Goal: Transaction & Acquisition: Purchase product/service

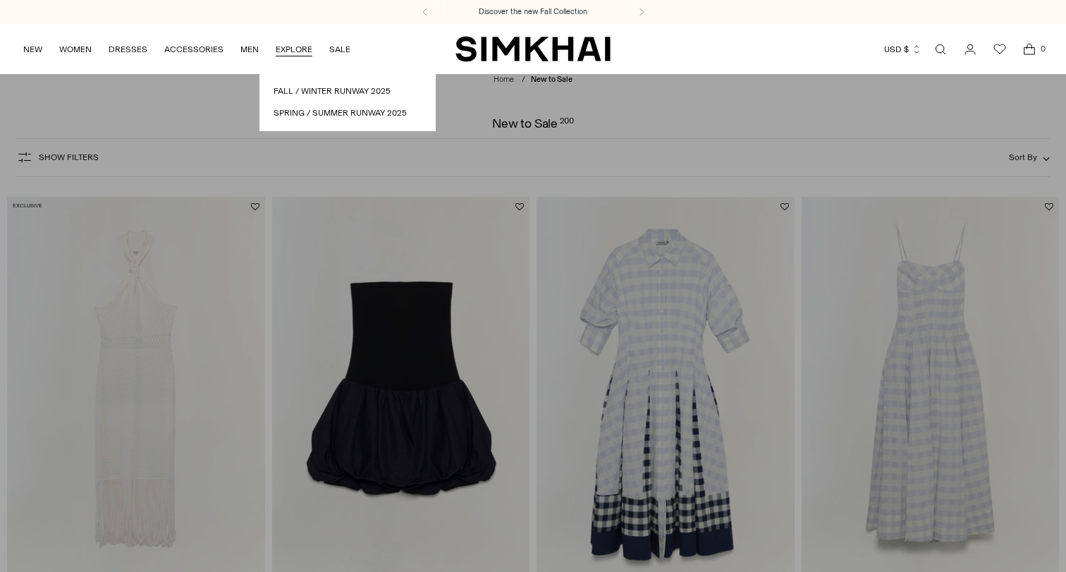
click at [536, 45] on img "SIMKHAI" at bounding box center [532, 48] width 155 height 27
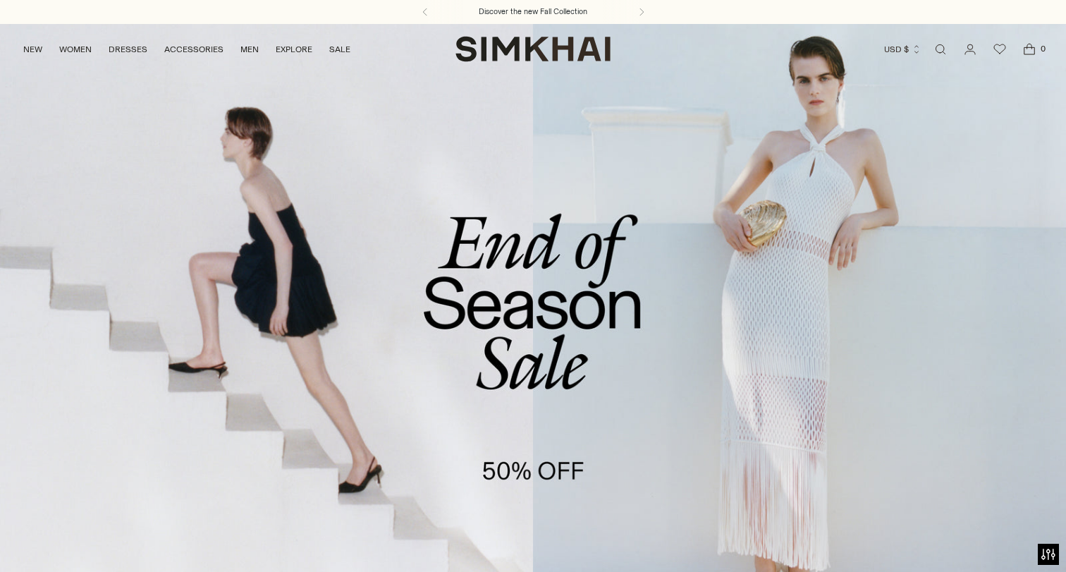
click at [531, 315] on link "/collections/sale" at bounding box center [533, 328] width 1066 height 611
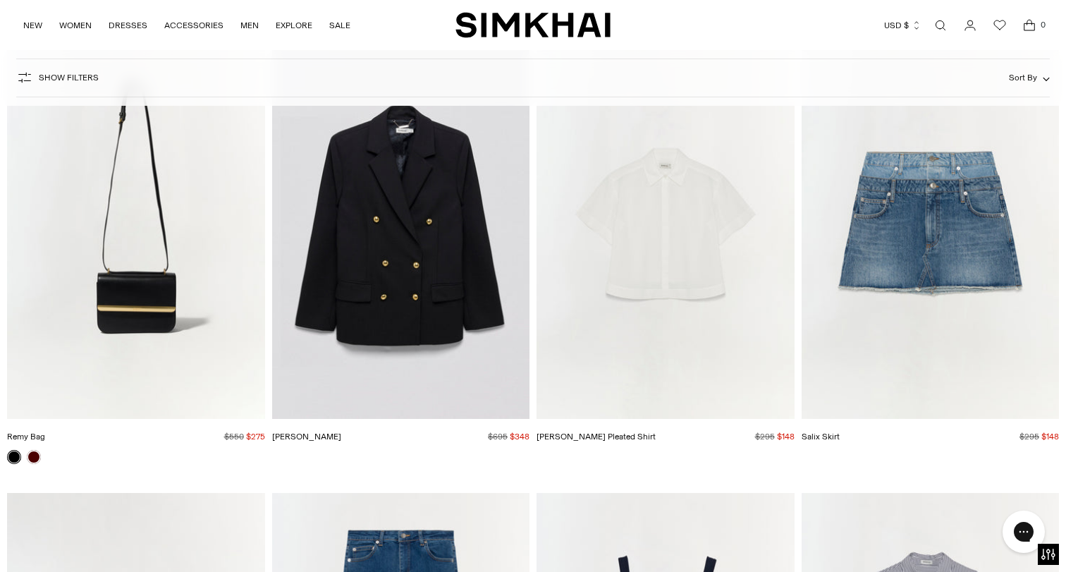
scroll to position [3221, 0]
